Goal: Transaction & Acquisition: Purchase product/service

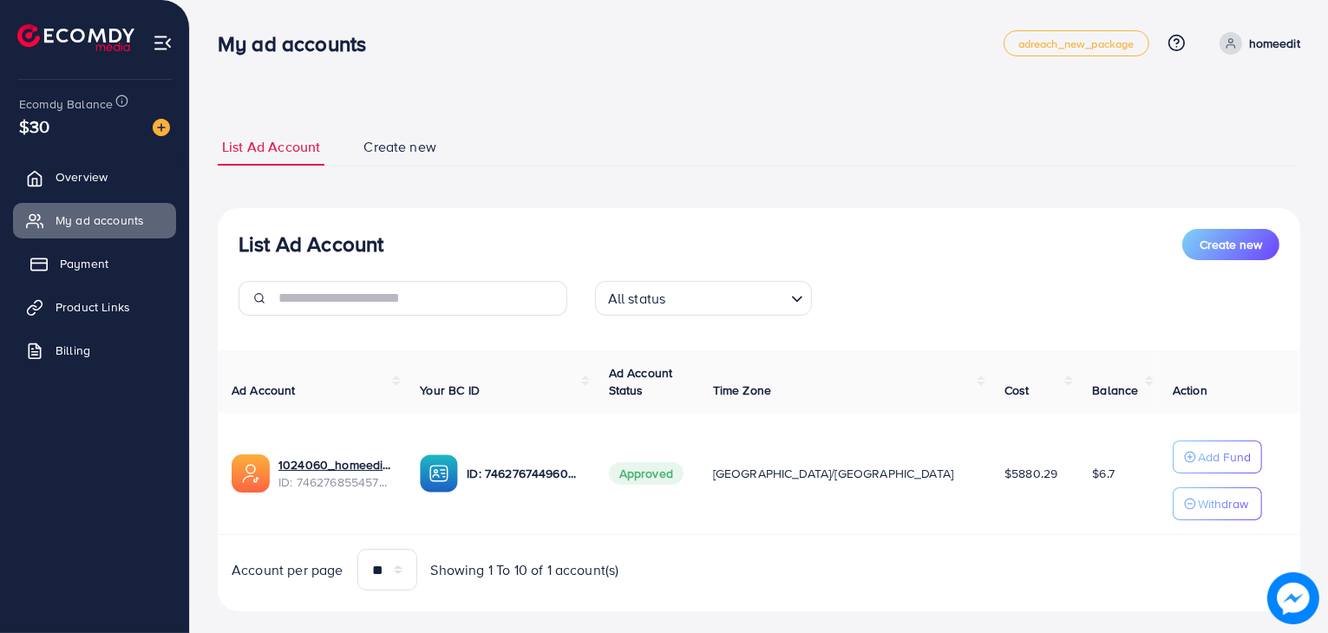
click at [117, 254] on link "Payment" at bounding box center [94, 263] width 163 height 35
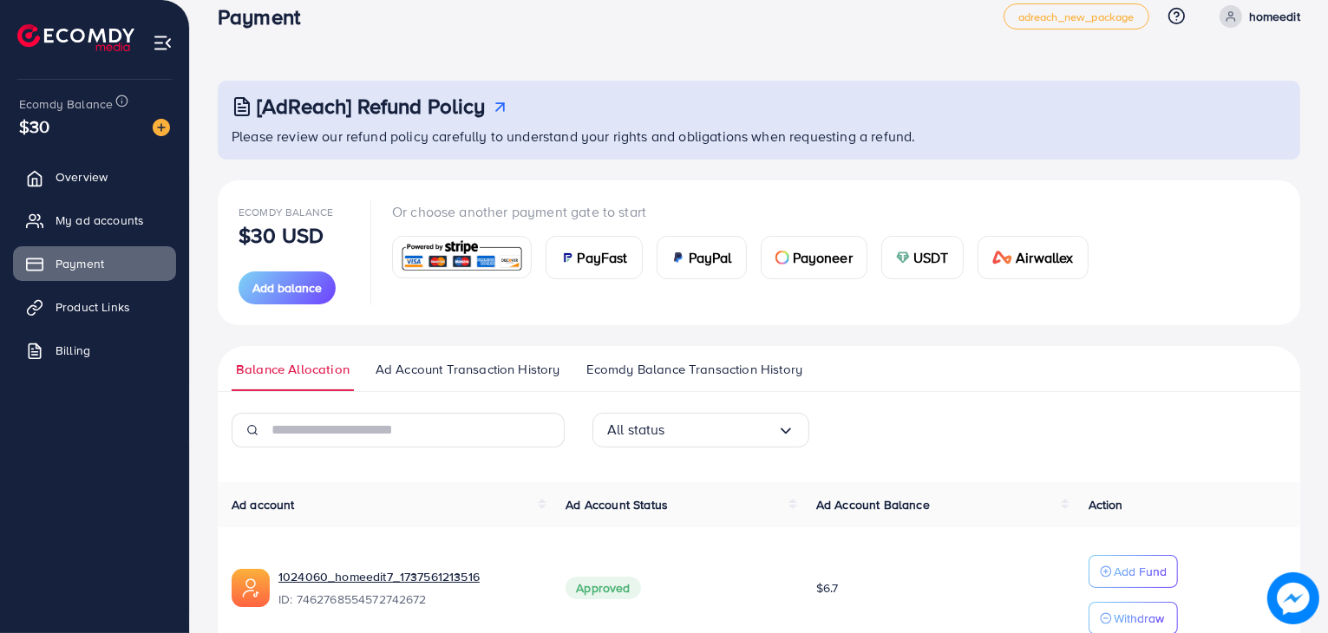
scroll to position [24, 0]
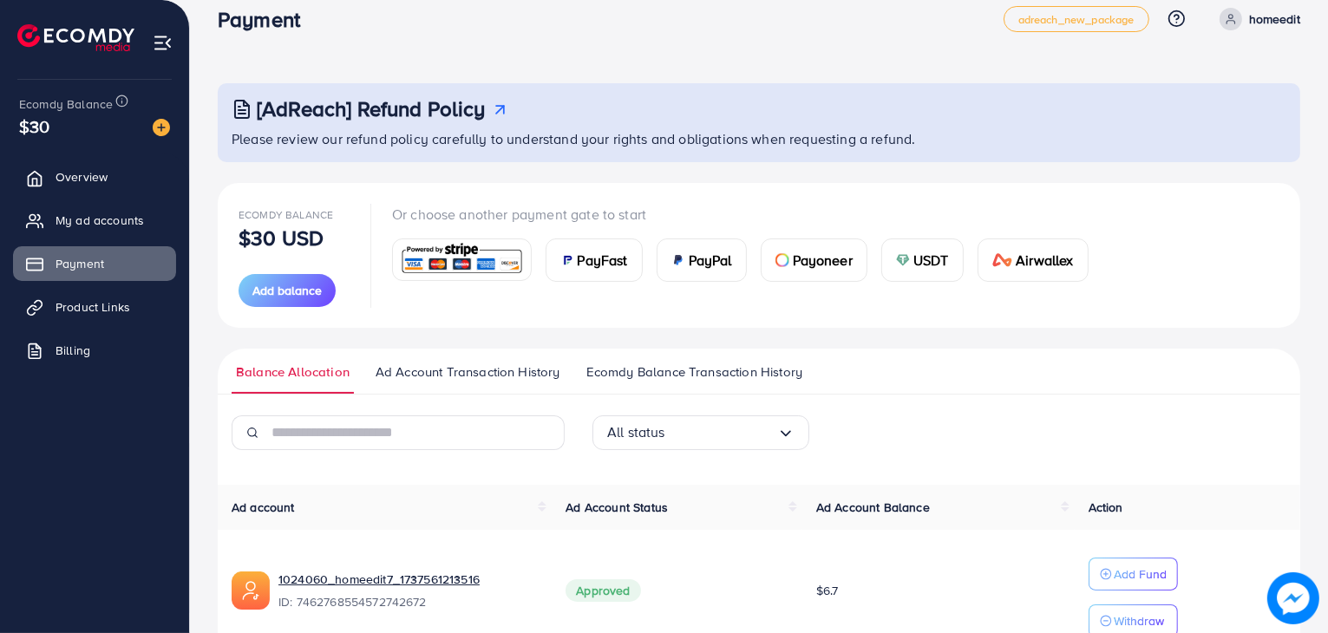
click at [487, 384] on link "Ad Account Transaction History" at bounding box center [467, 378] width 193 height 31
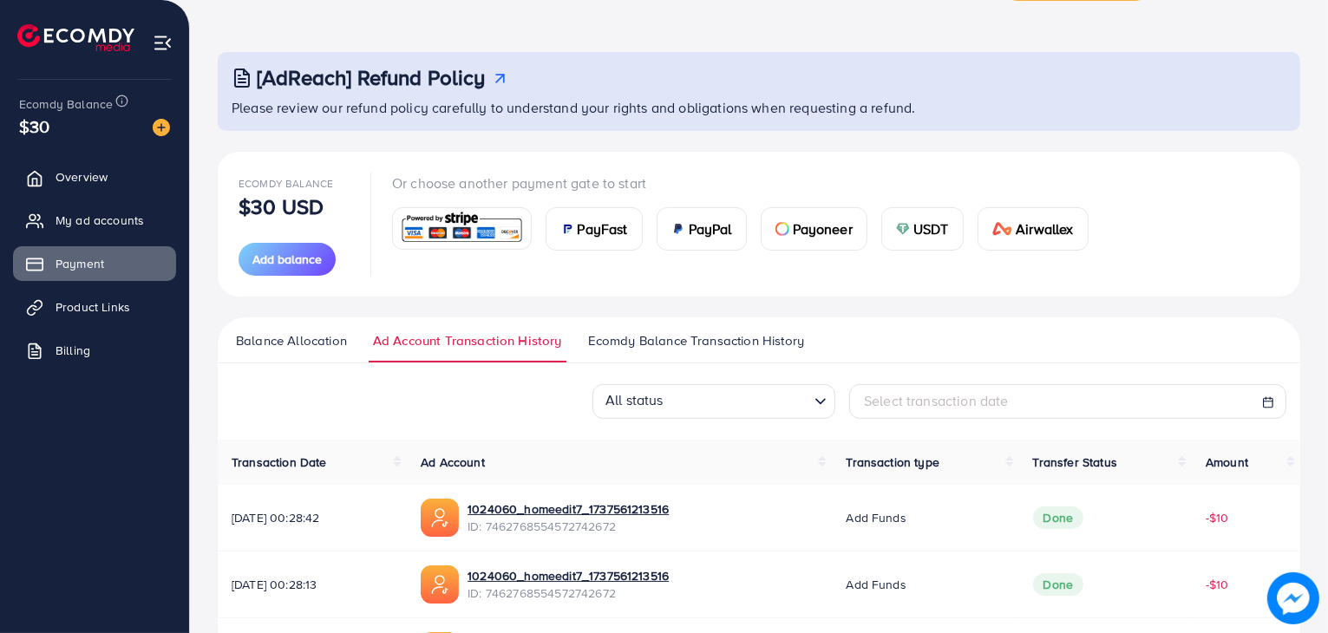
scroll to position [53, 0]
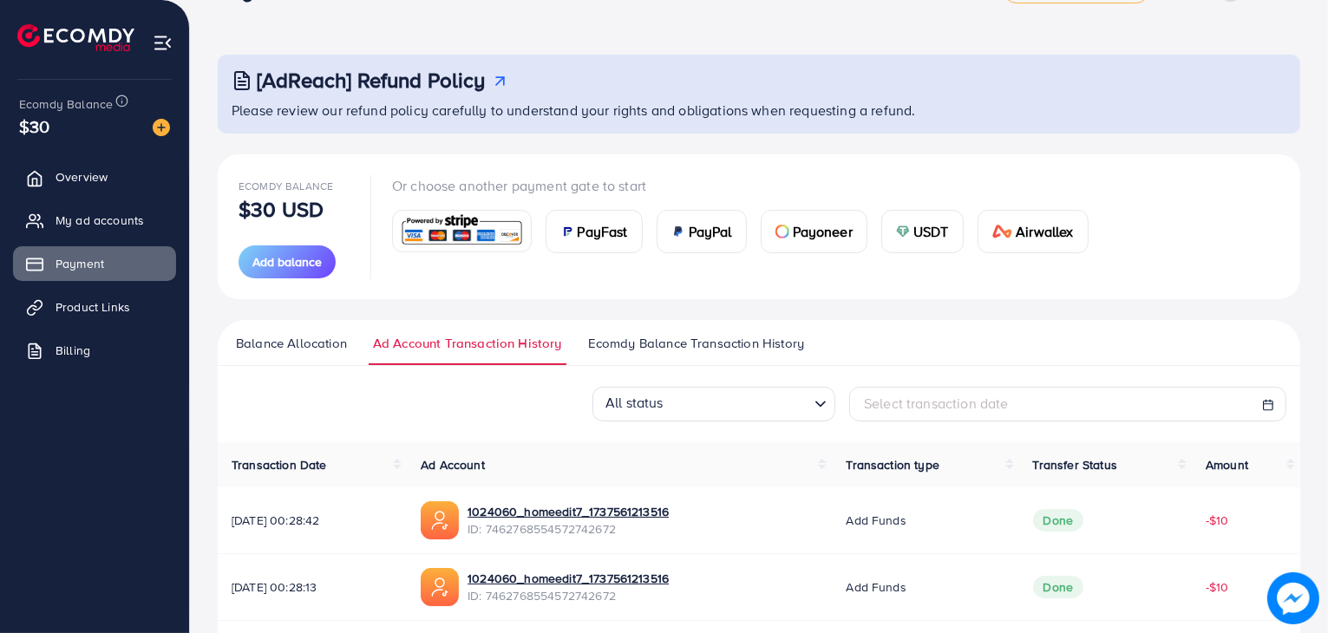
click at [741, 323] on ul "Balance Allocation Ad Account Transaction History Ecomdy Balance Transaction Hi…" at bounding box center [759, 343] width 1082 height 46
click at [741, 339] on span "Ecomdy Balance Transaction History" at bounding box center [696, 343] width 216 height 19
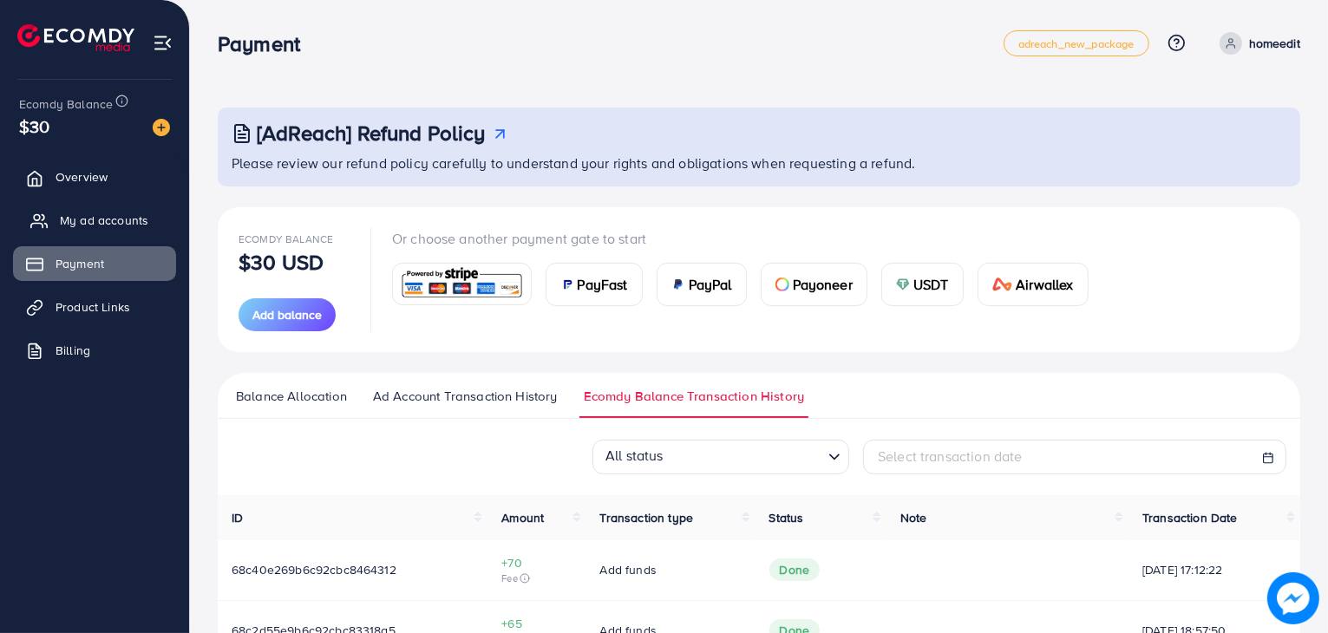
click at [117, 203] on link "My ad accounts" at bounding box center [94, 220] width 163 height 35
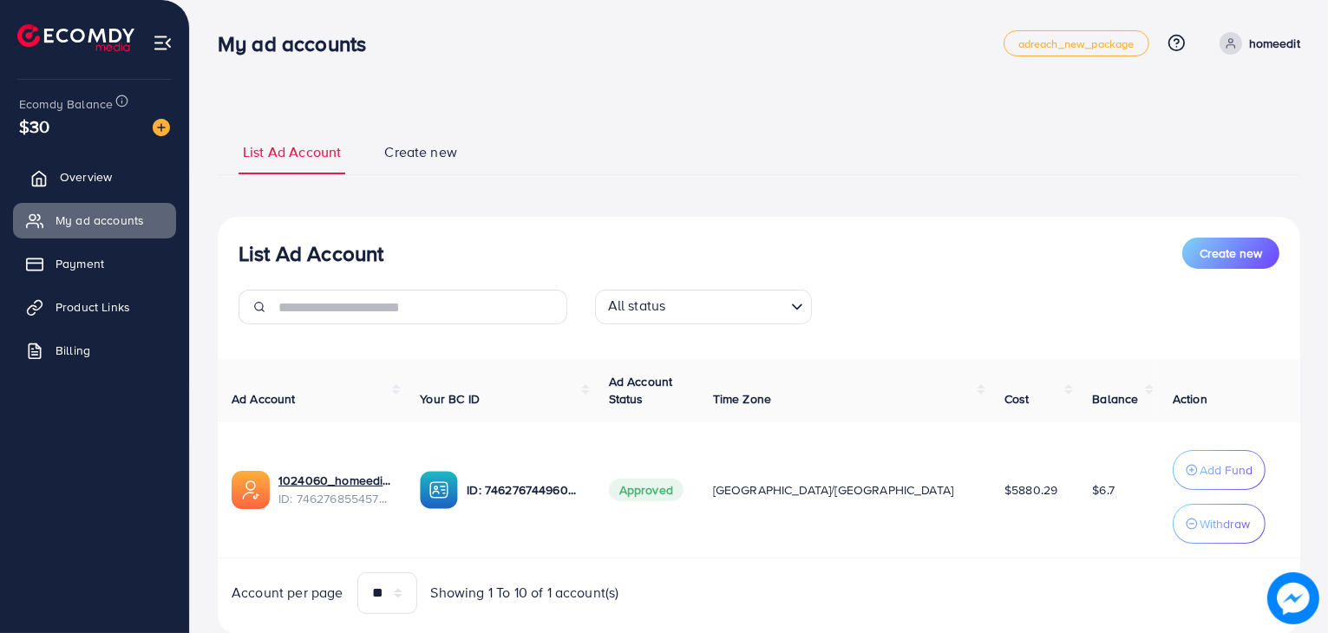
click at [93, 171] on span "Overview" at bounding box center [86, 176] width 52 height 17
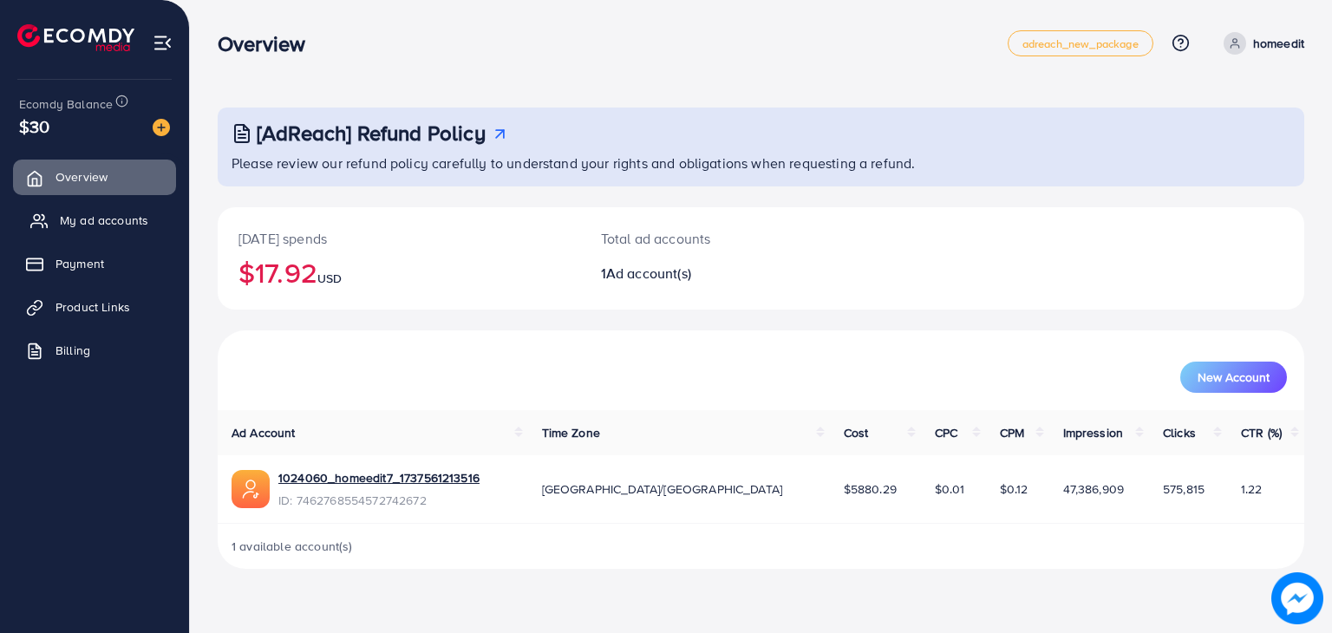
click at [99, 212] on span "My ad accounts" at bounding box center [104, 220] width 88 height 17
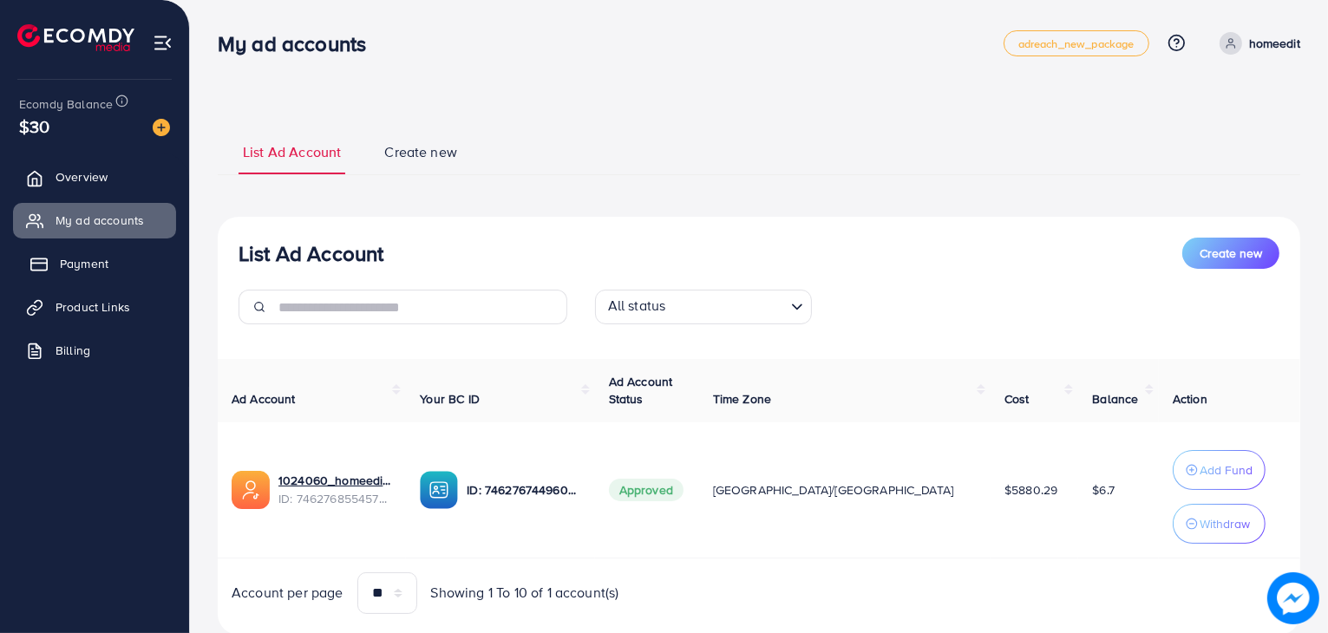
click at [105, 271] on span "Payment" at bounding box center [84, 263] width 49 height 17
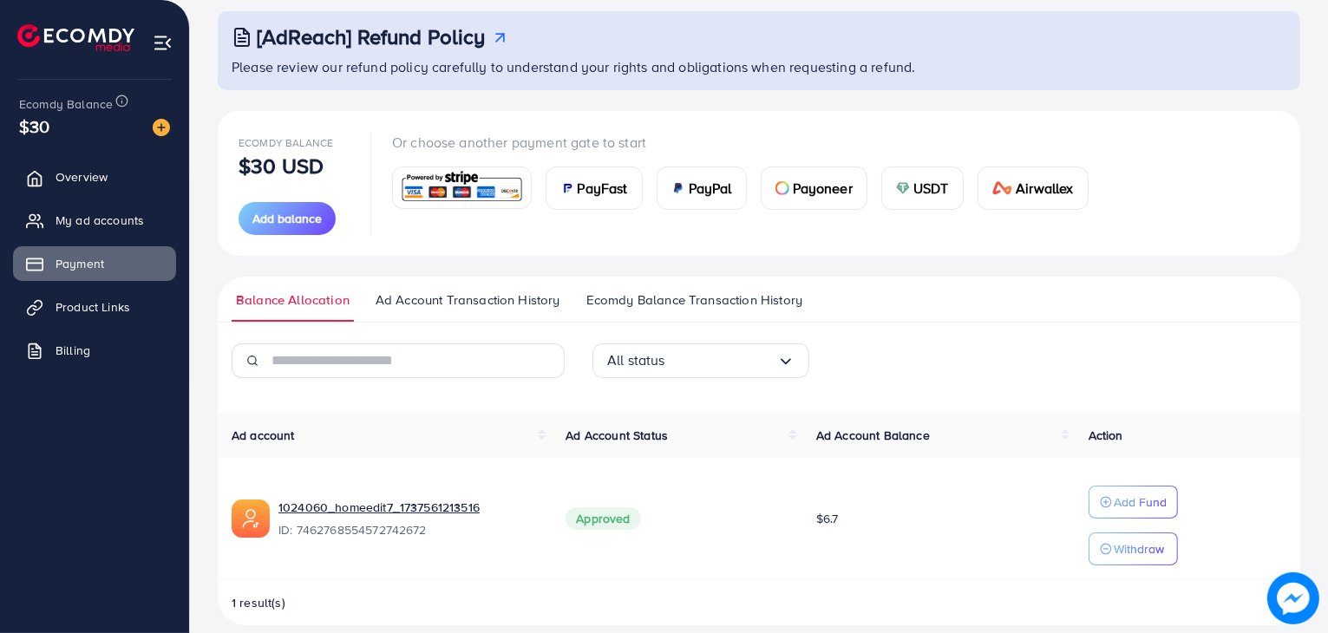
scroll to position [115, 0]
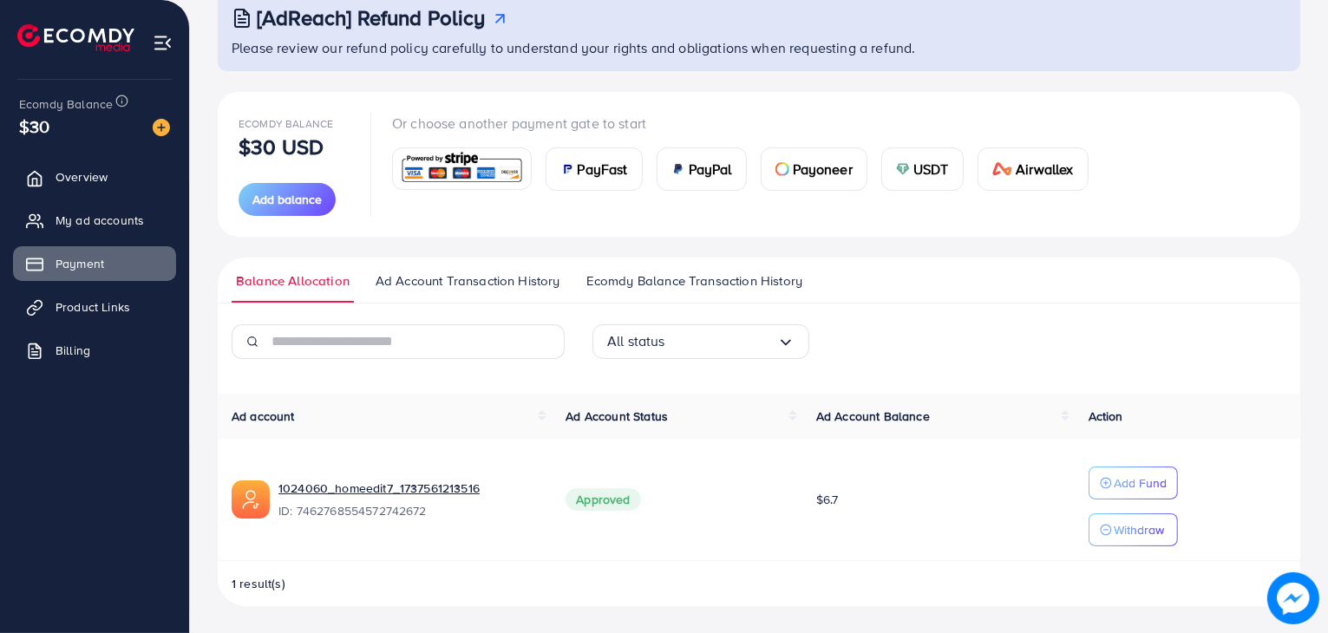
click at [441, 273] on span "Ad Account Transaction History" at bounding box center [468, 280] width 185 height 19
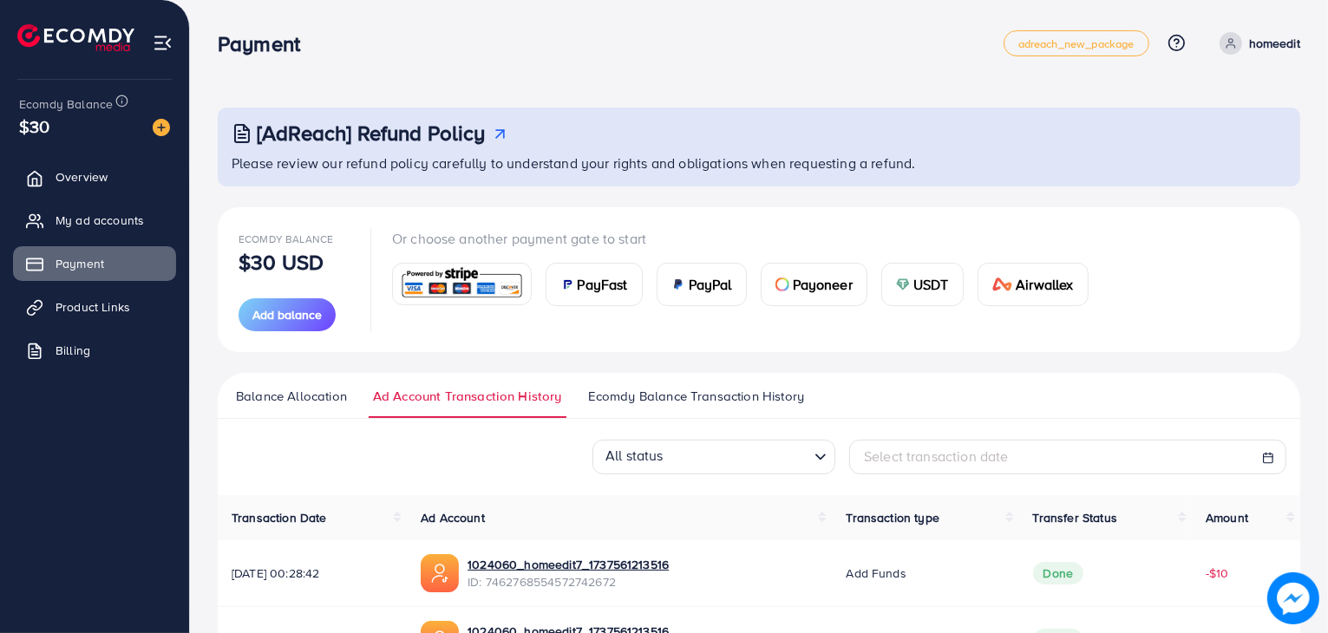
click at [329, 393] on span "Balance Allocation" at bounding box center [291, 396] width 111 height 19
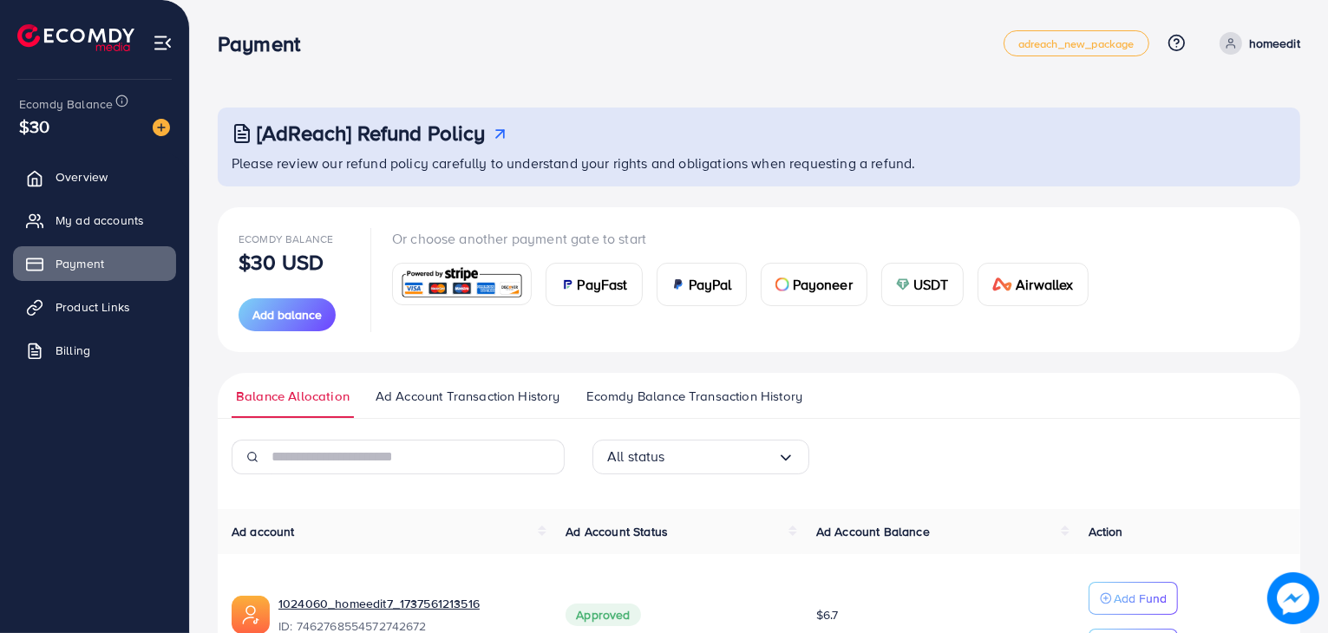
click at [447, 279] on img at bounding box center [461, 283] width 127 height 37
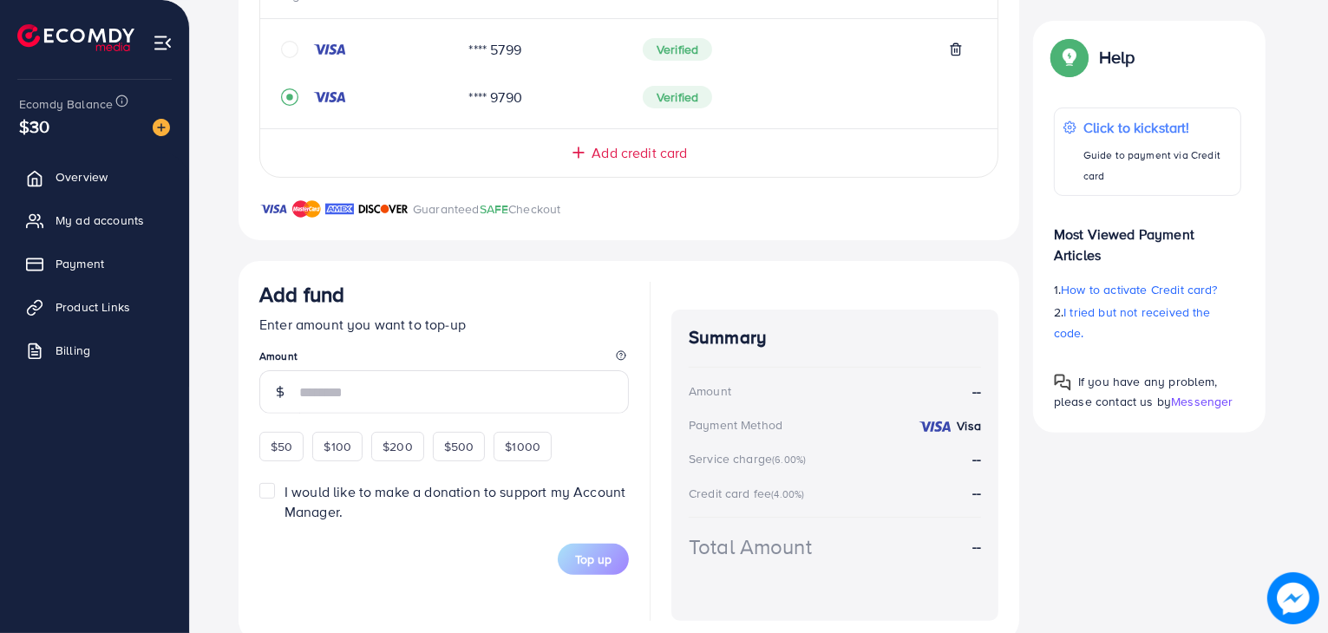
scroll to position [368, 0]
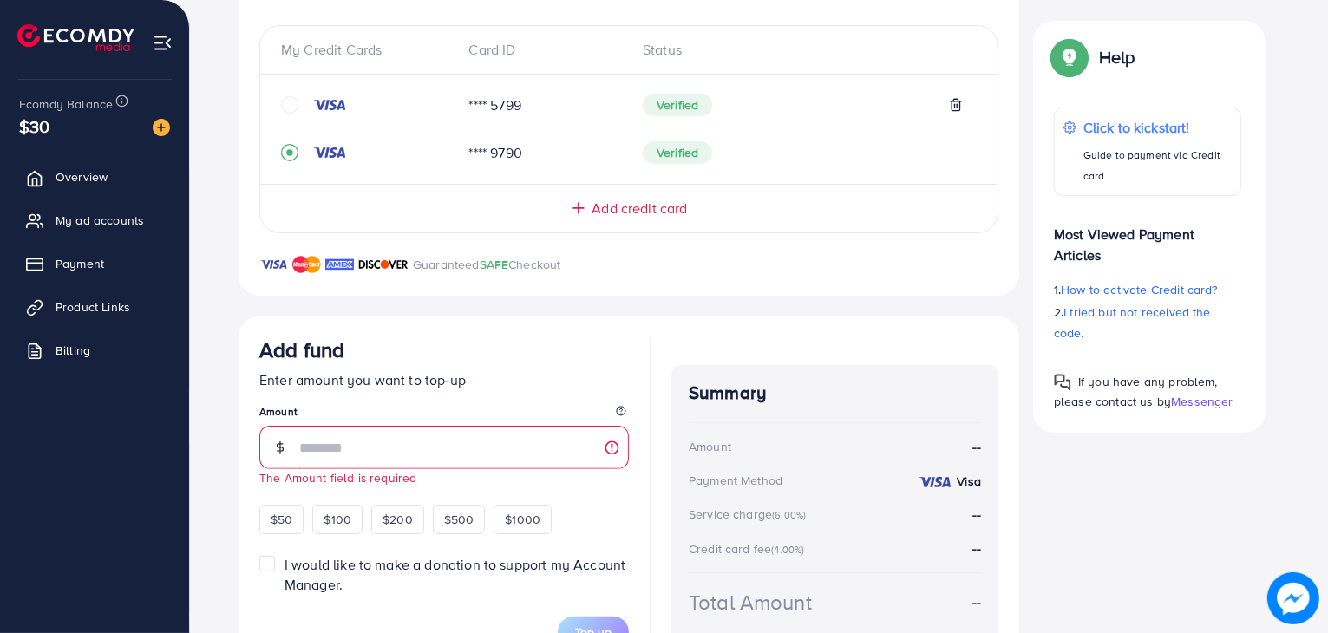
click at [290, 101] on icon "circle" at bounding box center [289, 104] width 17 height 17
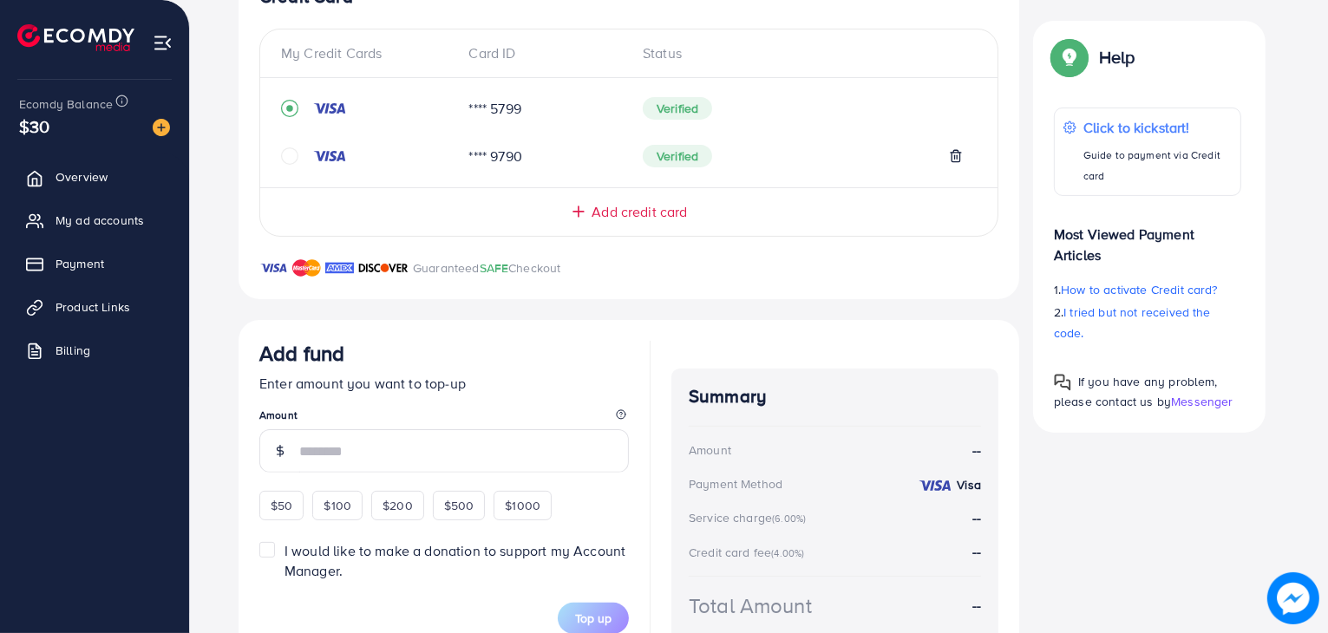
scroll to position [383, 0]
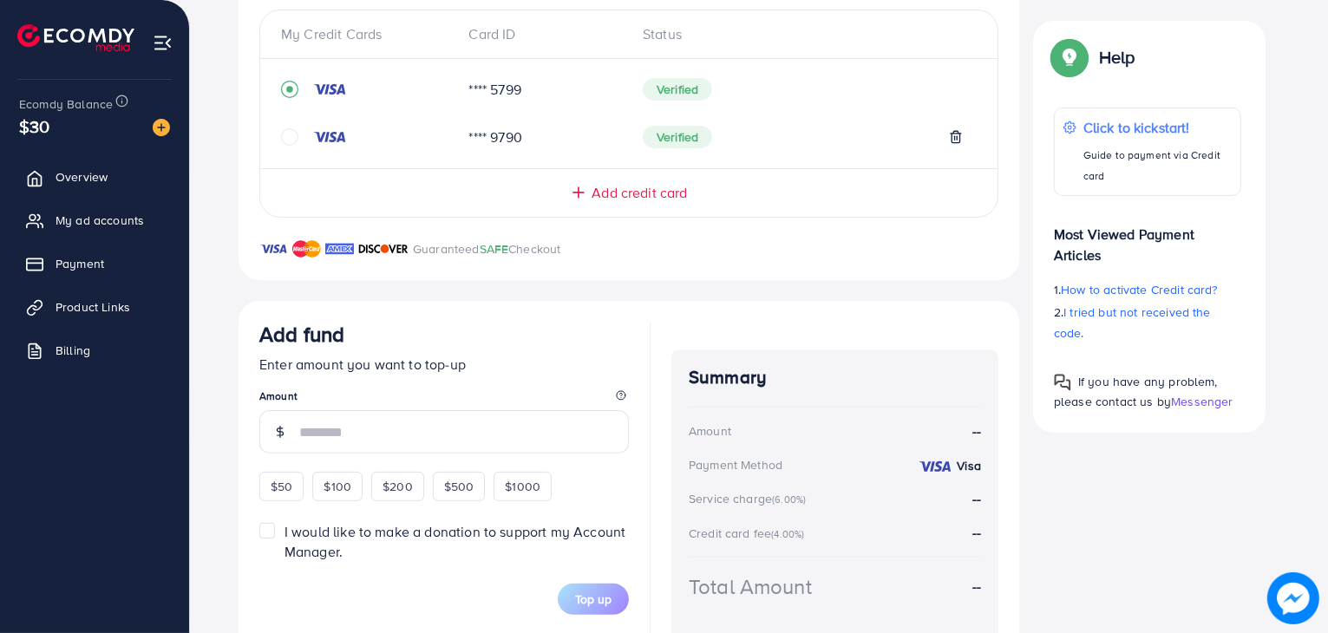
click at [394, 440] on input "number" at bounding box center [464, 431] width 330 height 43
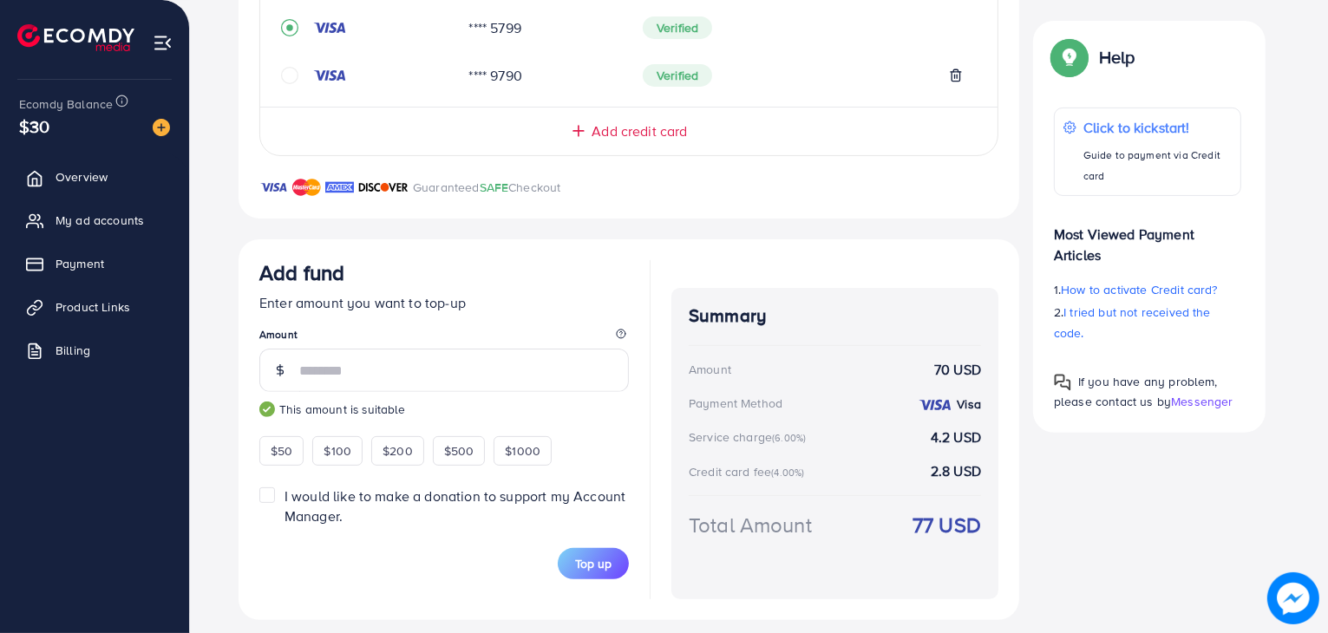
scroll to position [458, 0]
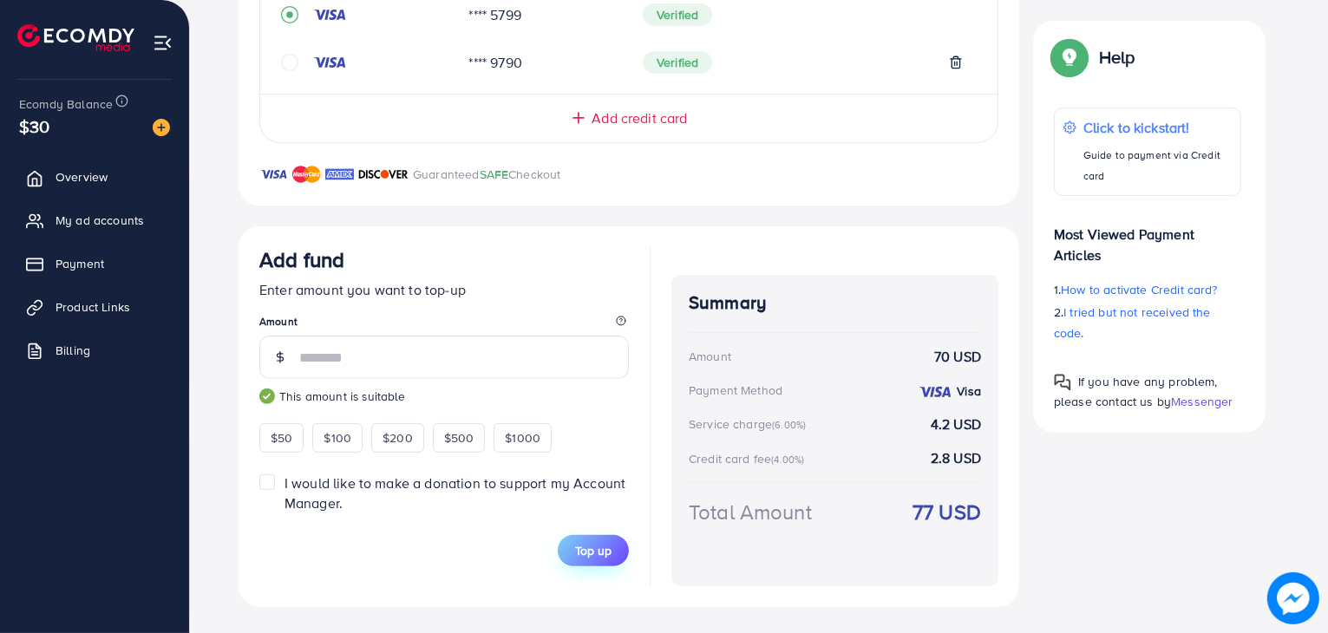
type input "**"
click at [611, 547] on span "Top up" at bounding box center [593, 550] width 36 height 17
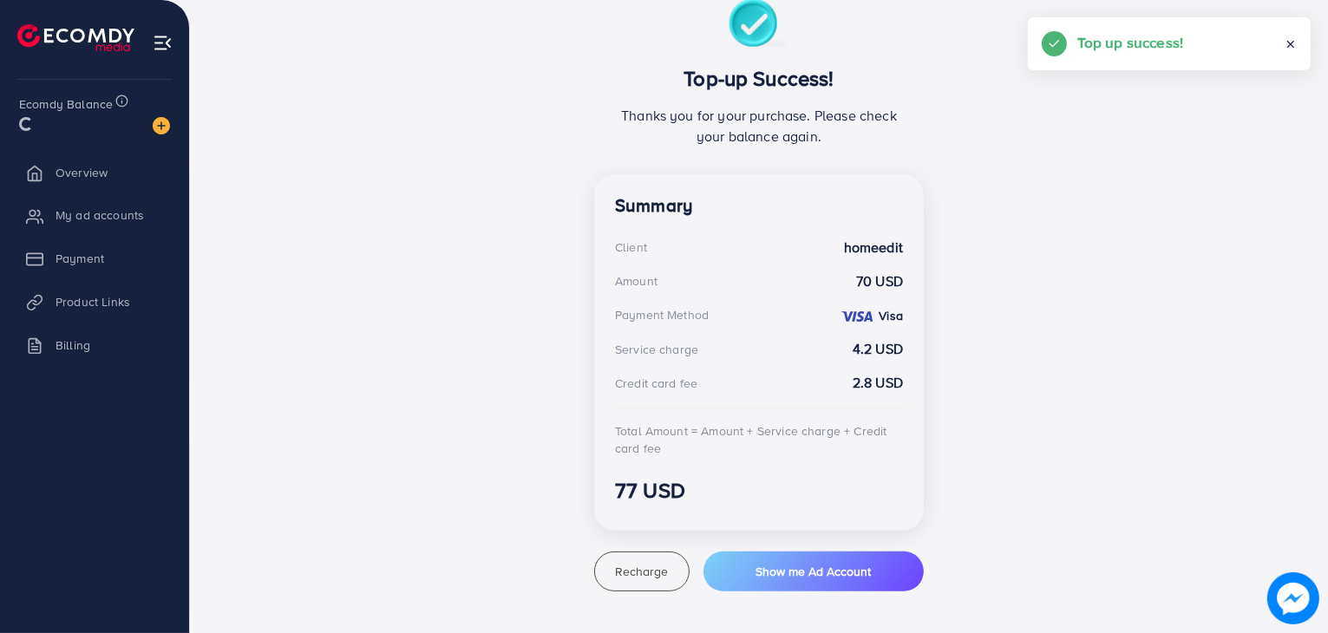
scroll to position [330, 0]
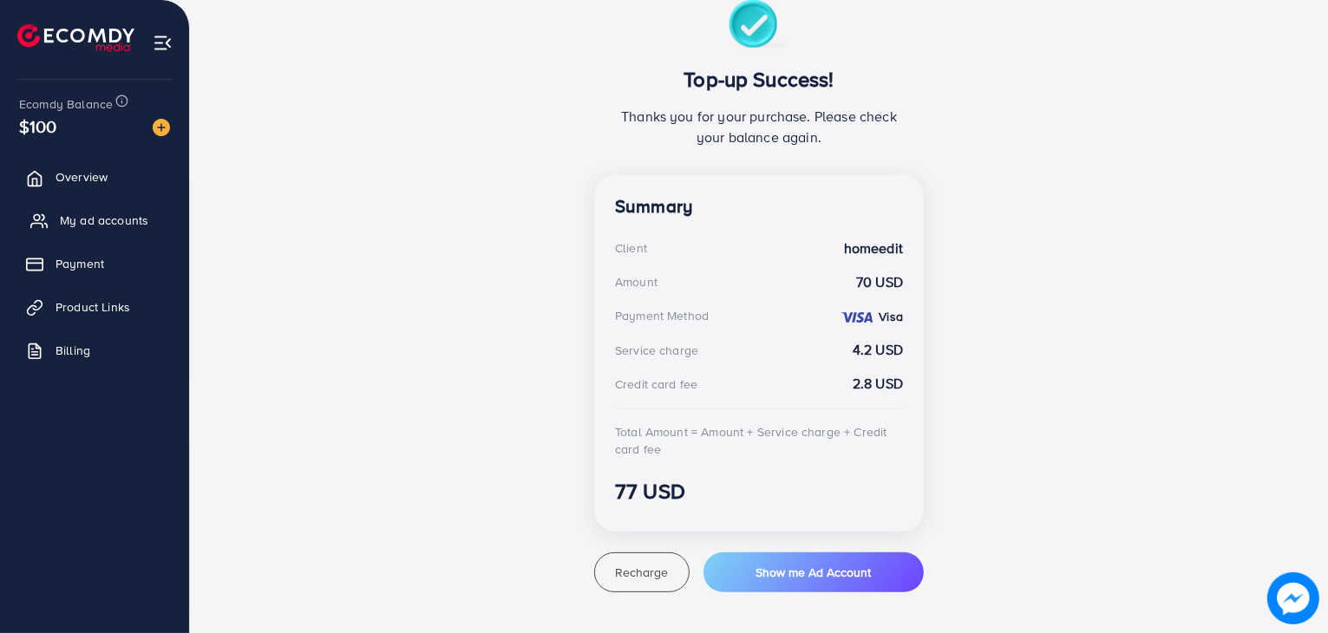
click at [114, 232] on link "My ad accounts" at bounding box center [94, 220] width 163 height 35
